Goal: Task Accomplishment & Management: Complete application form

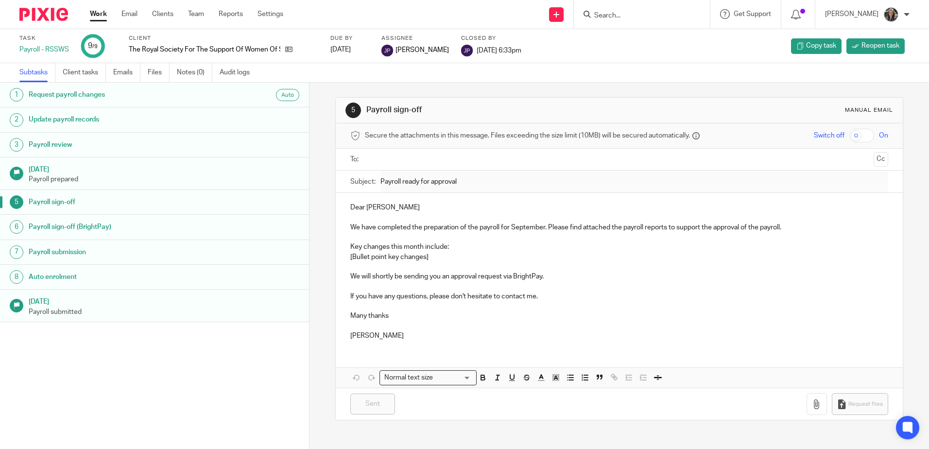
click at [571, 156] on ul at bounding box center [619, 160] width 507 height 16
click at [571, 156] on input "text" at bounding box center [618, 159] width 501 height 11
click at [253, 164] on h1 "18 Sep 2025" at bounding box center [164, 168] width 271 height 12
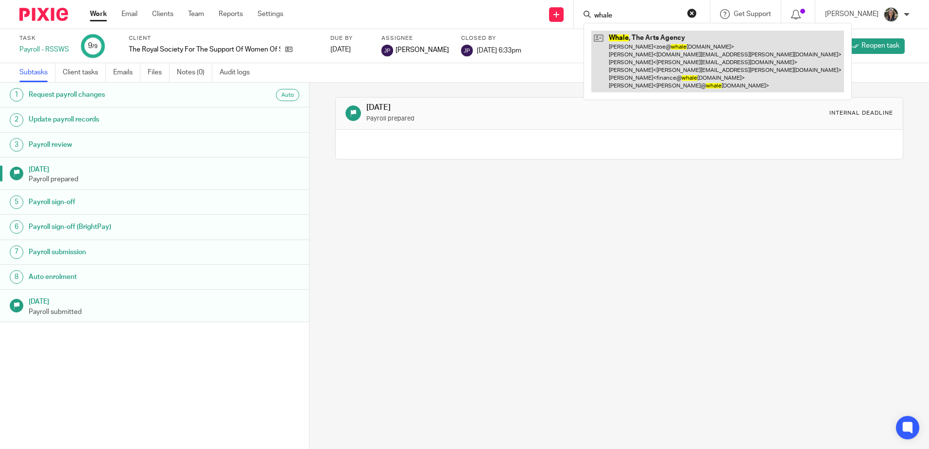
type input "whale"
click at [632, 41] on link at bounding box center [717, 62] width 253 height 62
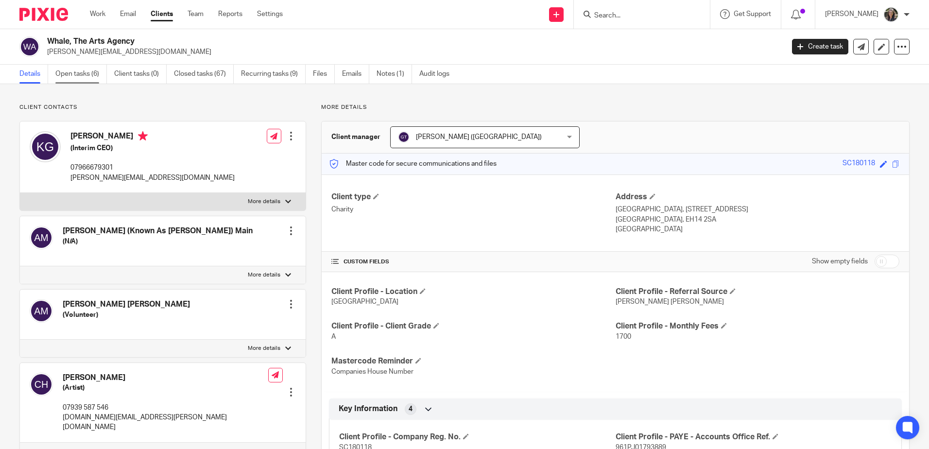
click at [87, 81] on link "Open tasks (6)" at bounding box center [81, 74] width 52 height 19
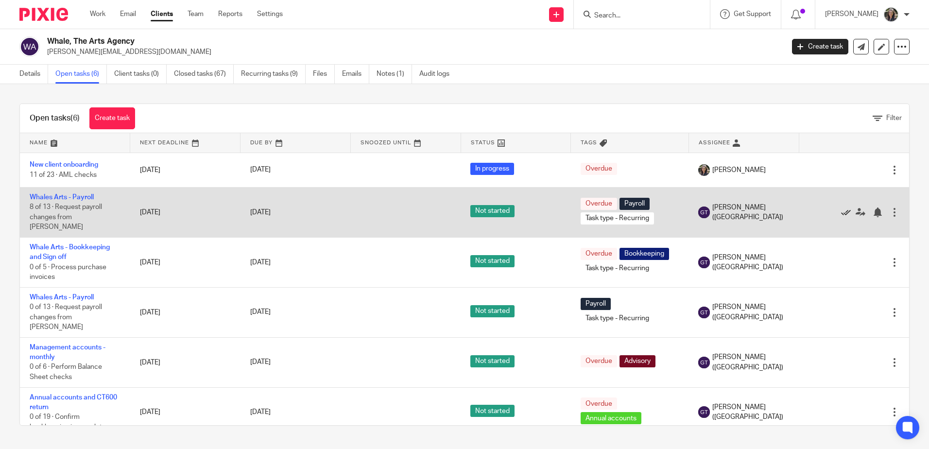
click at [841, 208] on icon at bounding box center [846, 213] width 10 height 10
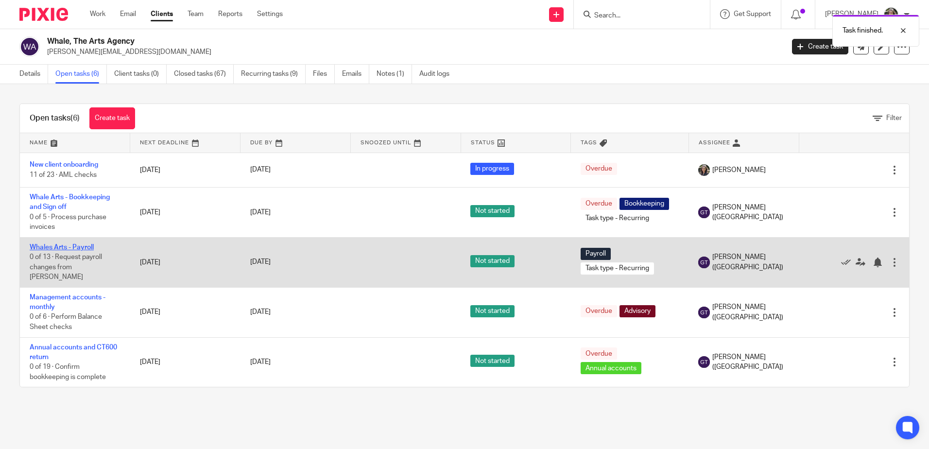
click at [51, 248] on link "Whales Arts - Payroll" at bounding box center [62, 247] width 64 height 7
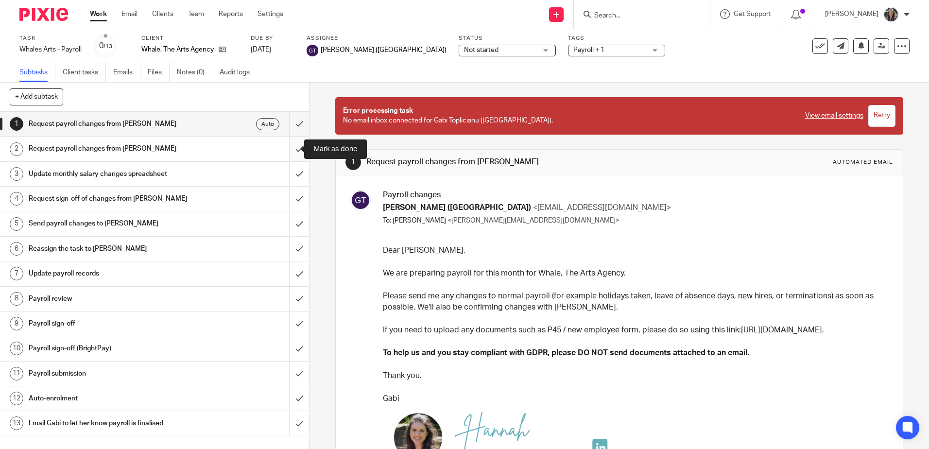
click at [288, 152] on input "submit" at bounding box center [154, 149] width 309 height 24
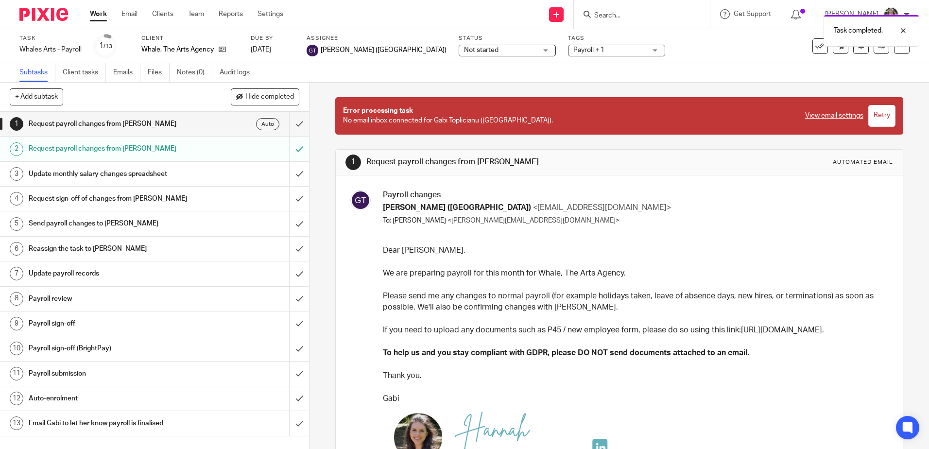
click at [288, 174] on input "submit" at bounding box center [154, 174] width 309 height 24
click at [288, 199] on input "submit" at bounding box center [154, 199] width 309 height 24
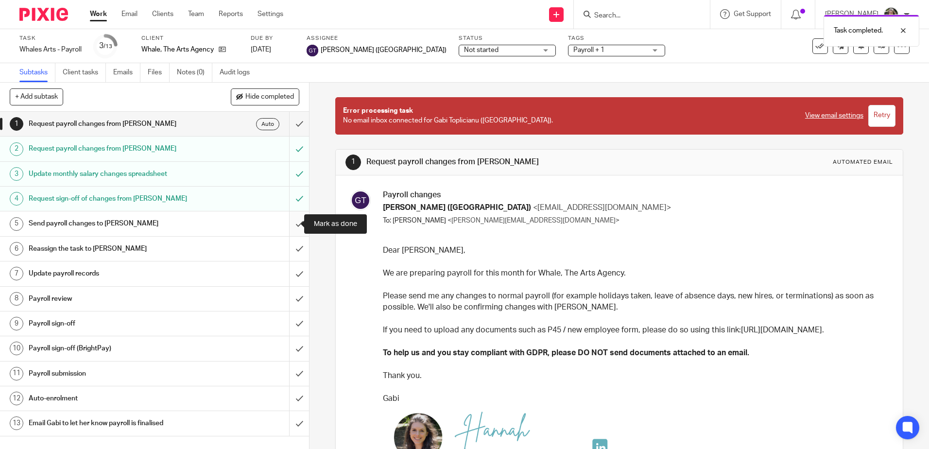
click at [288, 219] on input "submit" at bounding box center [154, 223] width 309 height 24
click at [290, 251] on input "submit" at bounding box center [154, 249] width 309 height 24
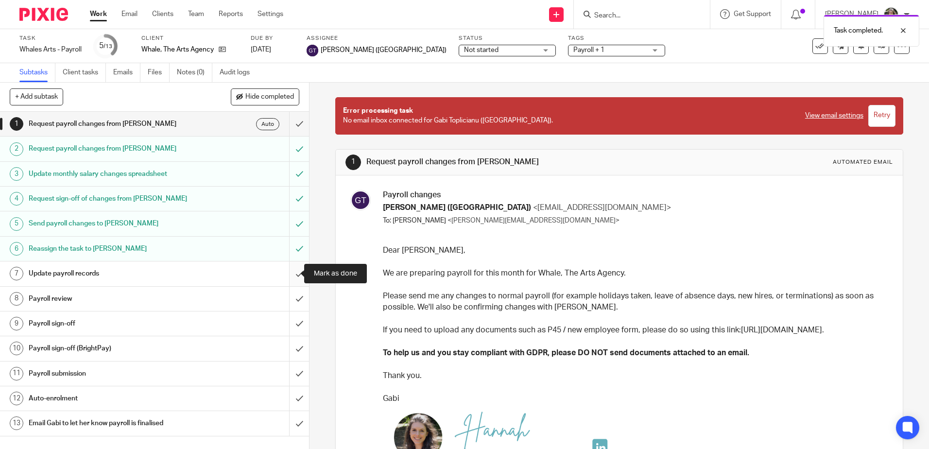
click at [293, 275] on input "submit" at bounding box center [154, 273] width 309 height 24
click at [291, 300] on input "submit" at bounding box center [154, 299] width 309 height 24
click at [268, 322] on div "Payroll sign-off" at bounding box center [154, 323] width 251 height 15
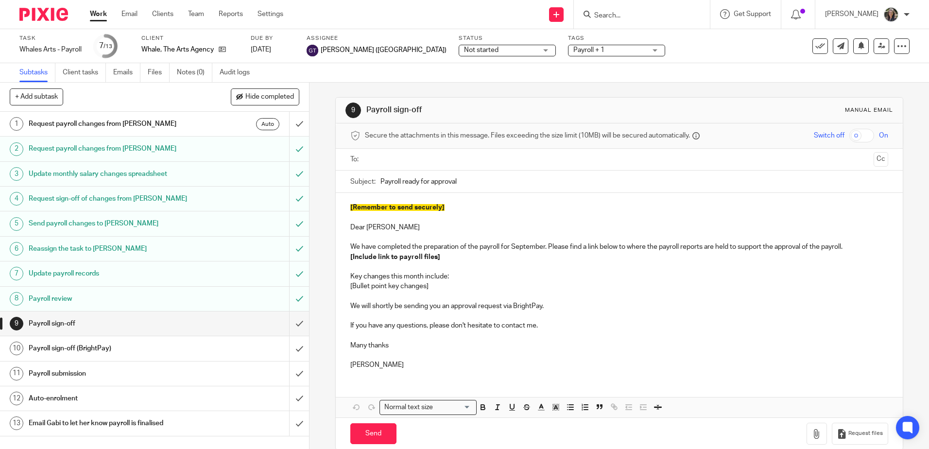
click at [416, 160] on input "text" at bounding box center [618, 159] width 501 height 11
drag, startPoint x: 347, startPoint y: 229, endPoint x: 337, endPoint y: 205, distance: 25.9
click at [337, 205] on div "[Remember to send securely] Dear [PERSON_NAME] We have completed the preparatio…" at bounding box center [619, 287] width 567 height 185
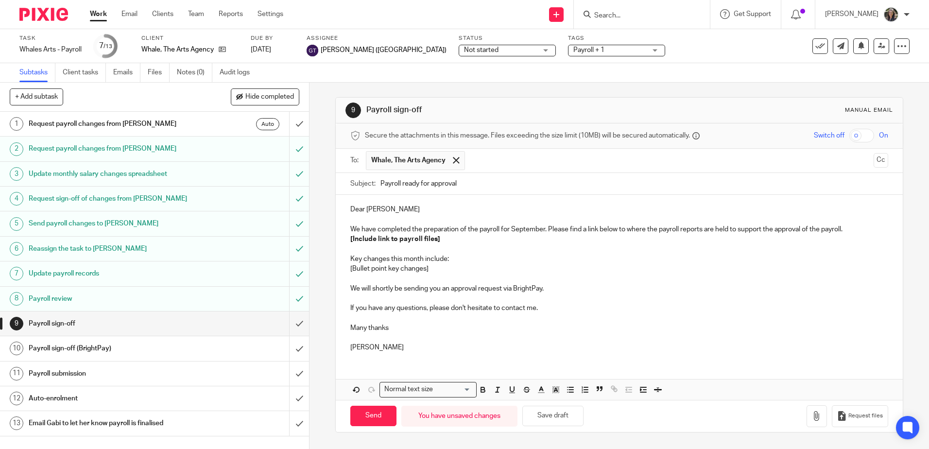
click at [441, 228] on p "We have completed the preparation of the payroll for September. Please find a l…" at bounding box center [618, 230] width 537 height 10
drag, startPoint x: 441, startPoint y: 237, endPoint x: 342, endPoint y: 238, distance: 99.1
click at [342, 238] on div "Dear Kate We have completed the preparation of the payroll for September. Pleas…" at bounding box center [619, 277] width 567 height 165
click at [610, 386] on icon "button" at bounding box center [614, 388] width 9 height 9
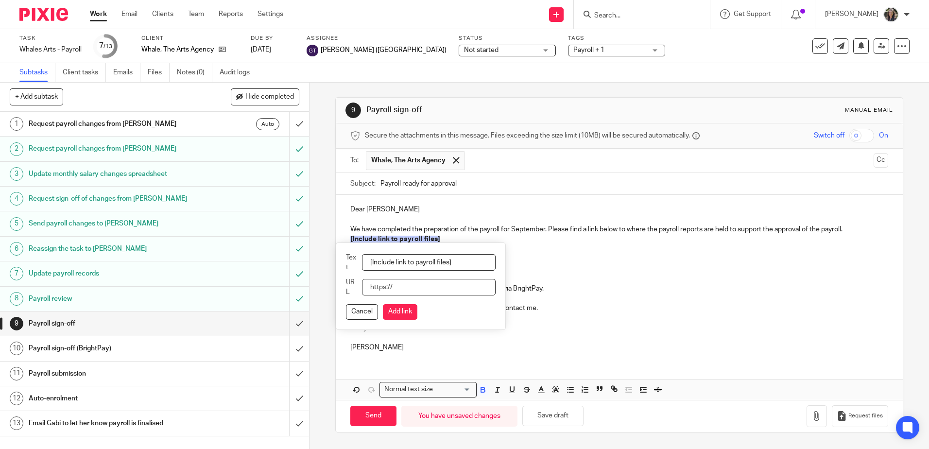
paste input "https://whalearts.sharepoint.com/:f:/r/restricted/Finance/Payroll/25_26/06%20Se…"
type input "https://whalearts.sharepoint.com/:f:/r/restricted/Finance/Payroll/25_26/06%20Se…"
drag, startPoint x: 473, startPoint y: 261, endPoint x: 344, endPoint y: 265, distance: 129.8
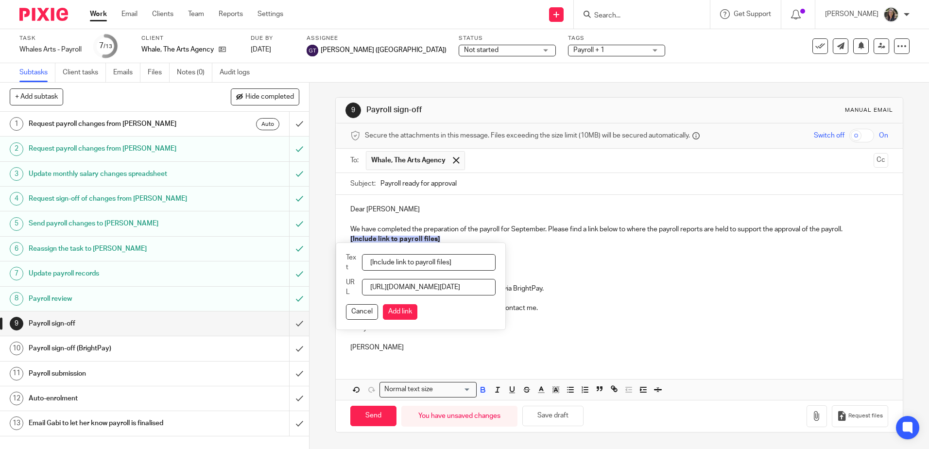
click at [346, 265] on div "Text [Include link to payroll files]" at bounding box center [421, 263] width 150 height 20
type input "Sep Payroll"
click at [398, 312] on button "Add link" at bounding box center [400, 312] width 35 height 16
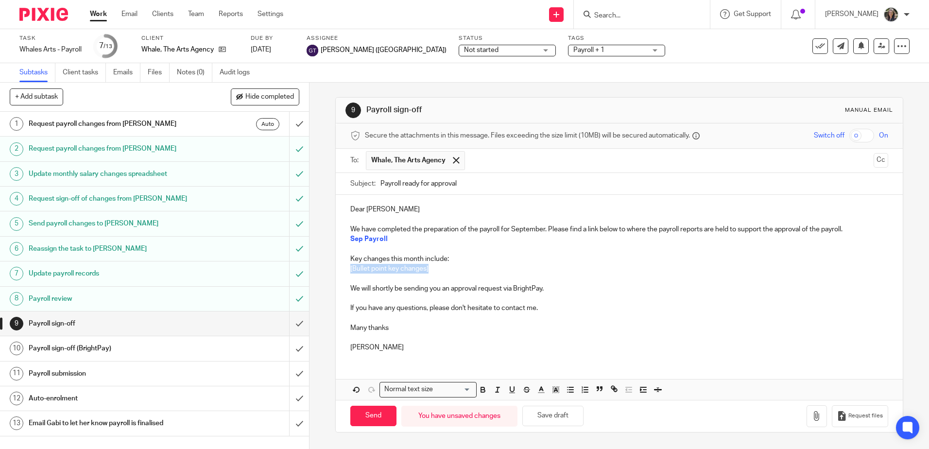
drag, startPoint x: 433, startPoint y: 271, endPoint x: 345, endPoint y: 270, distance: 88.0
click at [345, 270] on div "Dear Kate We have completed the preparation of the payroll for September. Pleas…" at bounding box center [619, 277] width 567 height 165
click at [569, 392] on line "button" at bounding box center [571, 392] width 4 height 0
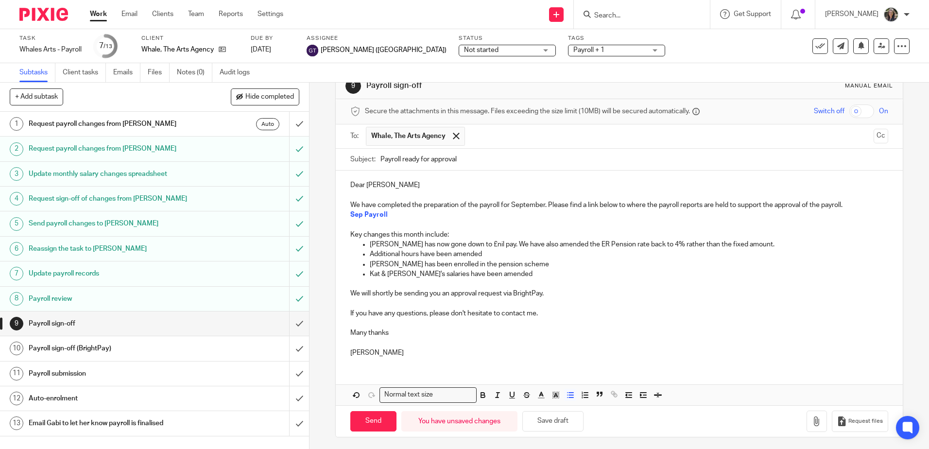
scroll to position [27, 0]
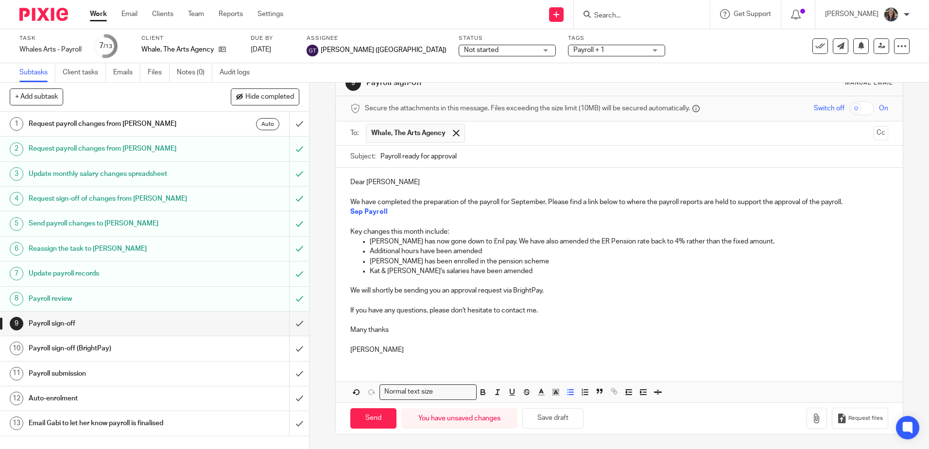
click at [746, 241] on p "Chantal has now gone down to £nil pay. We have also amended the ER Pension rate…" at bounding box center [629, 242] width 518 height 10
click at [366, 421] on input "Send" at bounding box center [373, 418] width 46 height 21
type input "Sent"
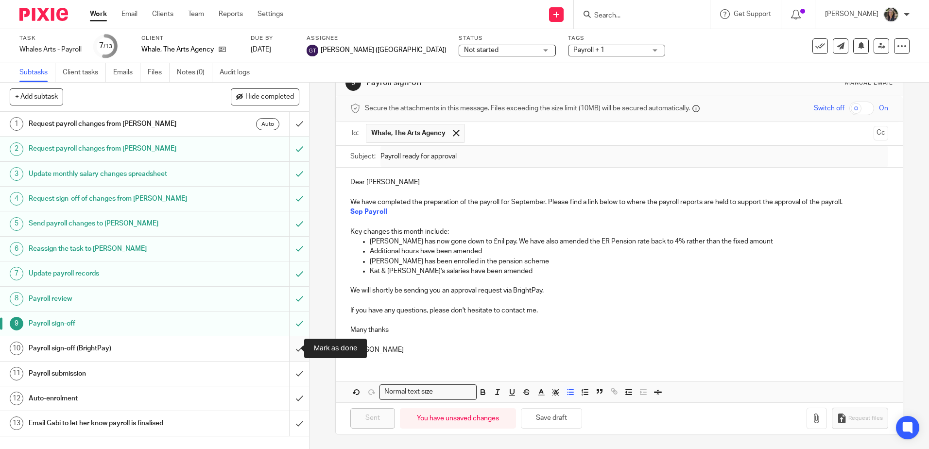
click at [292, 348] on input "submit" at bounding box center [154, 348] width 309 height 24
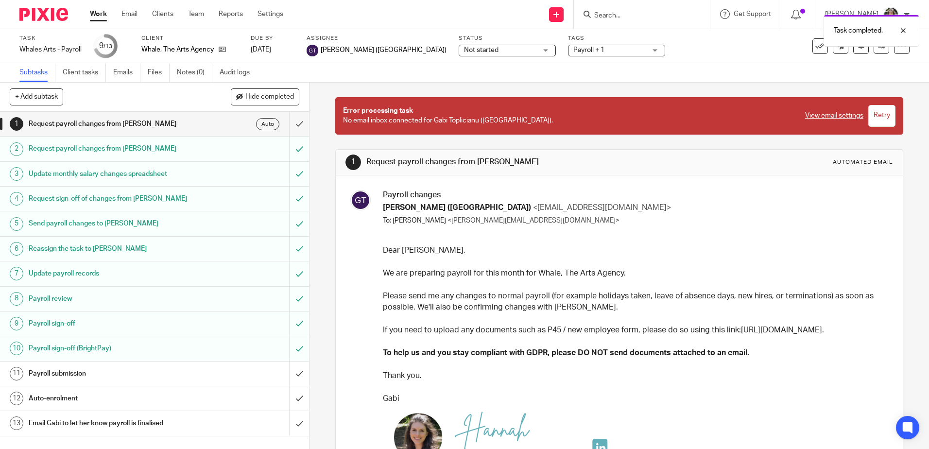
click at [245, 343] on div "Payroll sign-off (BrightPay)" at bounding box center [154, 348] width 251 height 15
